Goal: Find specific page/section: Find specific page/section

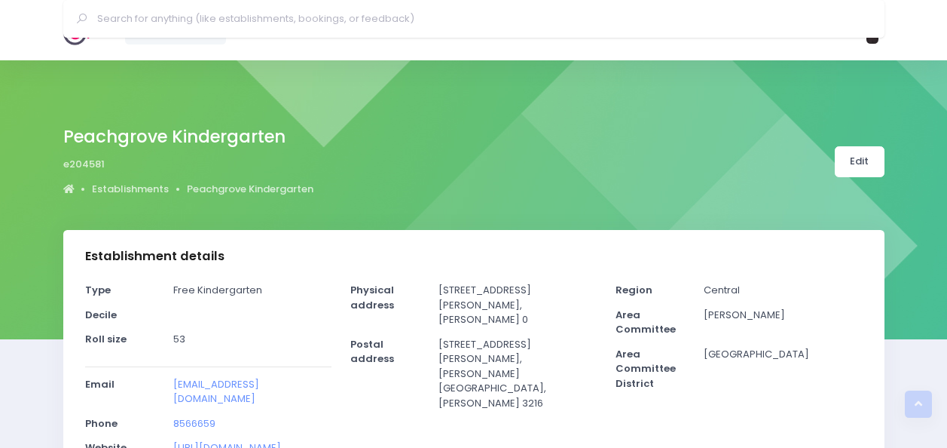
select select "5"
click at [85, 30] on img at bounding box center [84, 30] width 43 height 30
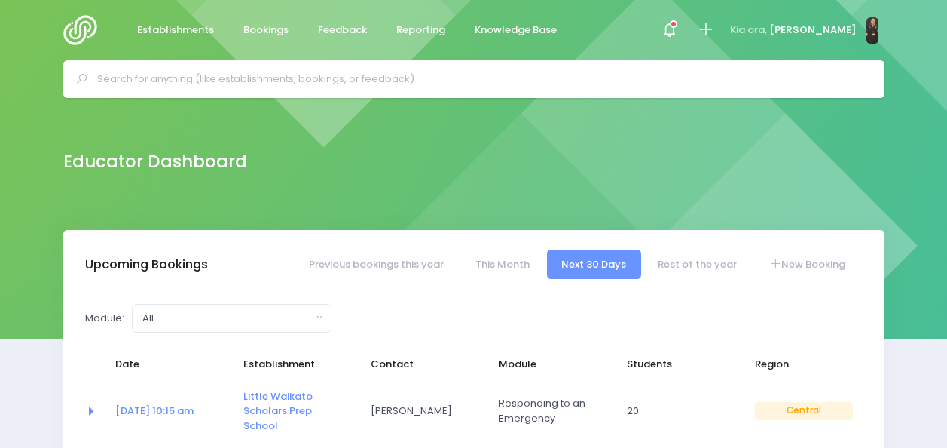
select select "5"
click at [436, 87] on input "text" at bounding box center [480, 79] width 767 height 23
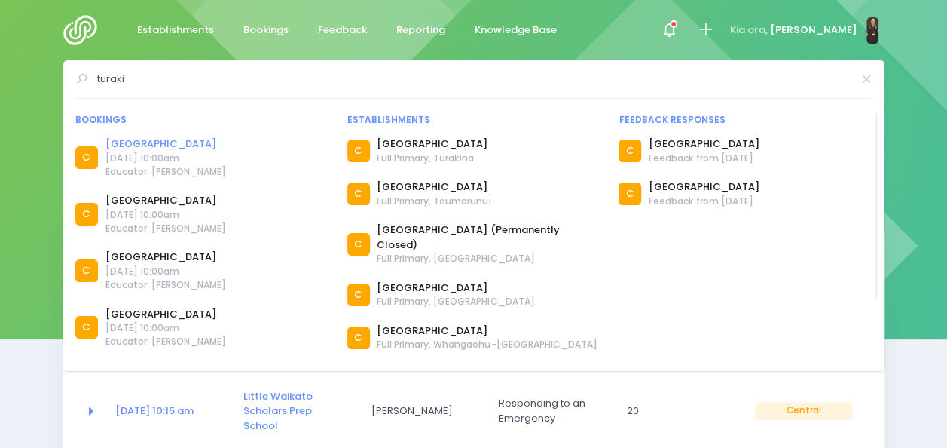
type input "turaki"
click at [151, 142] on link "[GEOGRAPHIC_DATA]" at bounding box center [166, 143] width 121 height 15
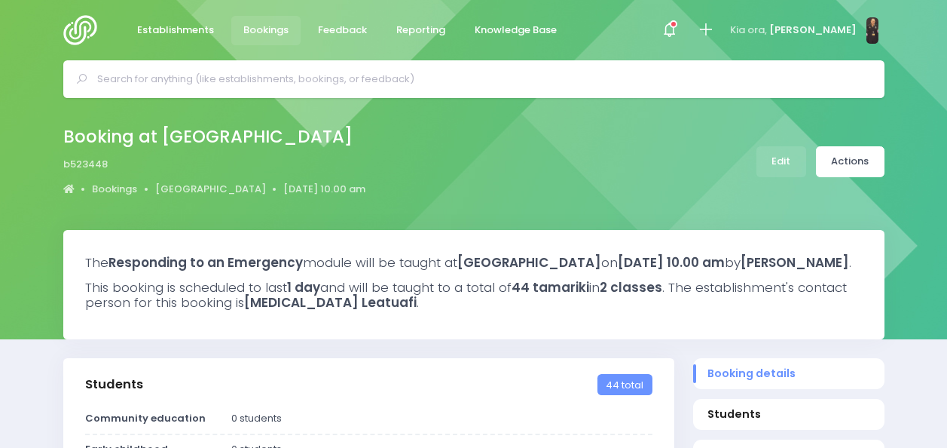
select select "5"
click at [143, 73] on input "text" at bounding box center [480, 79] width 767 height 23
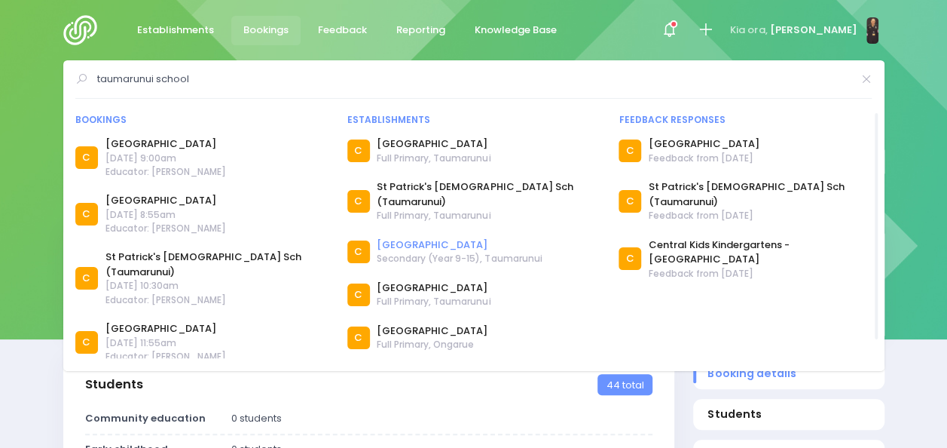
type input "taumarunui school"
click at [433, 237] on link "Taumarunui High School" at bounding box center [459, 244] width 165 height 15
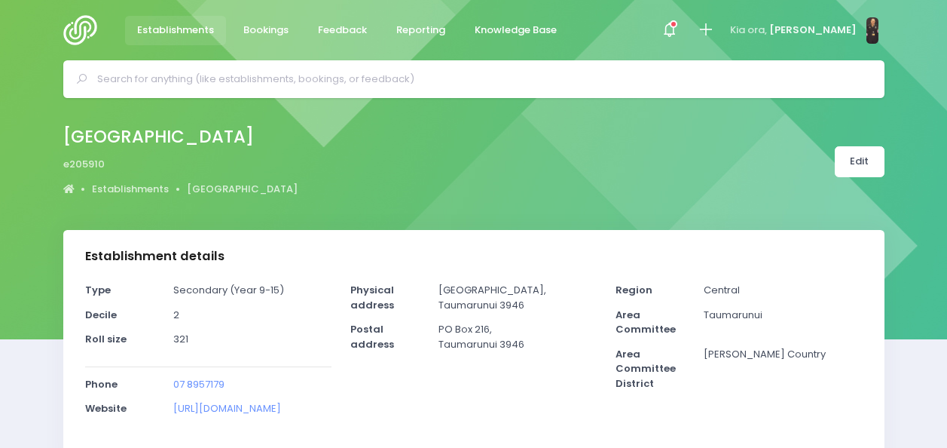
select select "5"
click at [678, 36] on icon at bounding box center [669, 29] width 17 height 17
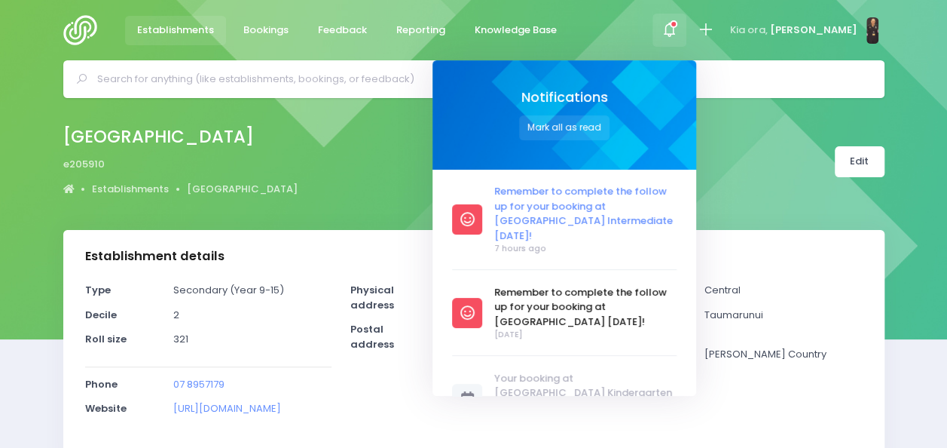
click at [579, 207] on span "Remember to complete the follow up for your booking at [GEOGRAPHIC_DATA] Interm…" at bounding box center [585, 213] width 182 height 59
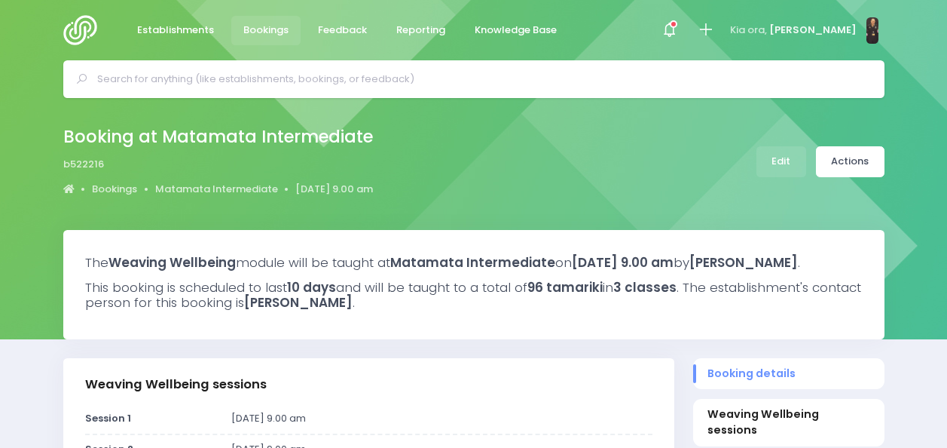
select select "5"
click at [671, 29] on span at bounding box center [669, 30] width 3 height 3
